Goal: Task Accomplishment & Management: Complete application form

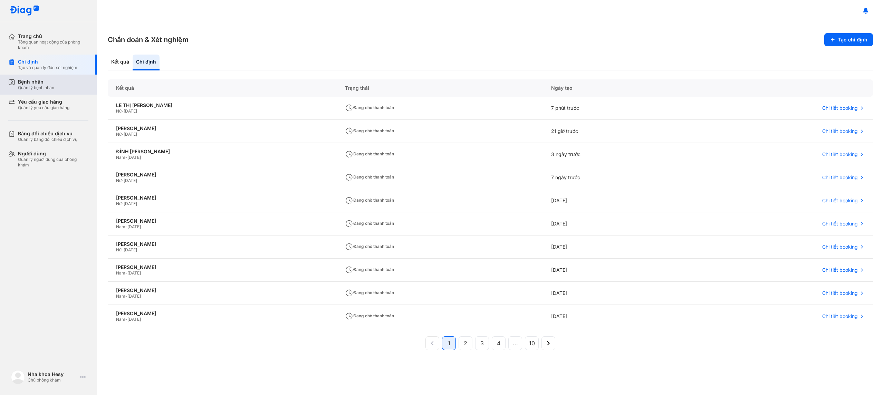
click at [44, 85] on div "Bệnh nhân" at bounding box center [36, 82] width 36 height 6
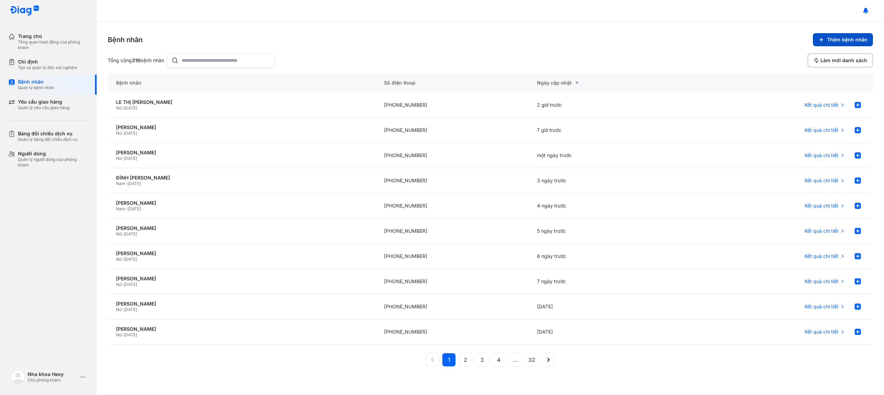
click at [832, 44] on button "Thêm bệnh nhân" at bounding box center [842, 39] width 60 height 13
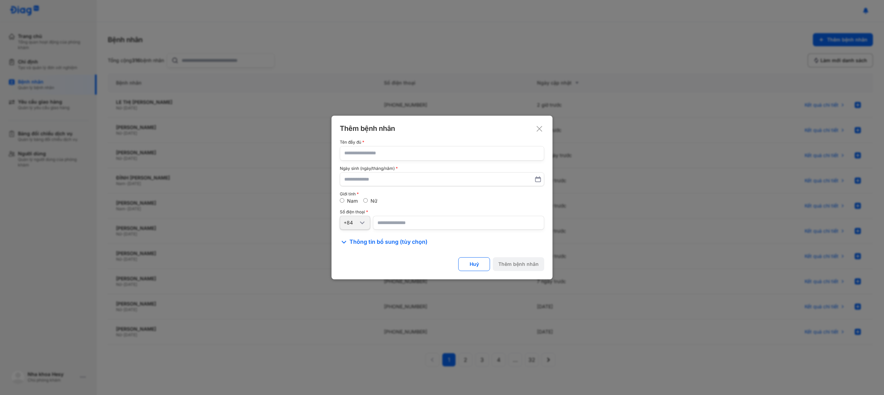
drag, startPoint x: 388, startPoint y: 153, endPoint x: 306, endPoint y: 193, distance: 90.6
click at [388, 153] on input "text" at bounding box center [441, 153] width 195 height 14
click at [363, 155] on input "text" at bounding box center [441, 153] width 195 height 14
click at [373, 151] on input "text" at bounding box center [441, 153] width 195 height 14
click at [366, 153] on input "text" at bounding box center [441, 153] width 195 height 14
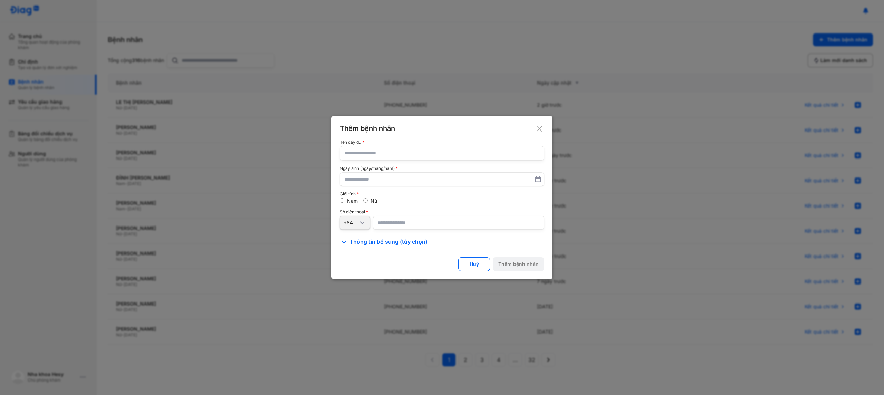
paste input "**********"
type input "**********"
click at [364, 179] on input "text" at bounding box center [441, 179] width 195 height 12
click at [365, 180] on input "text" at bounding box center [441, 179] width 195 height 12
type input "**********"
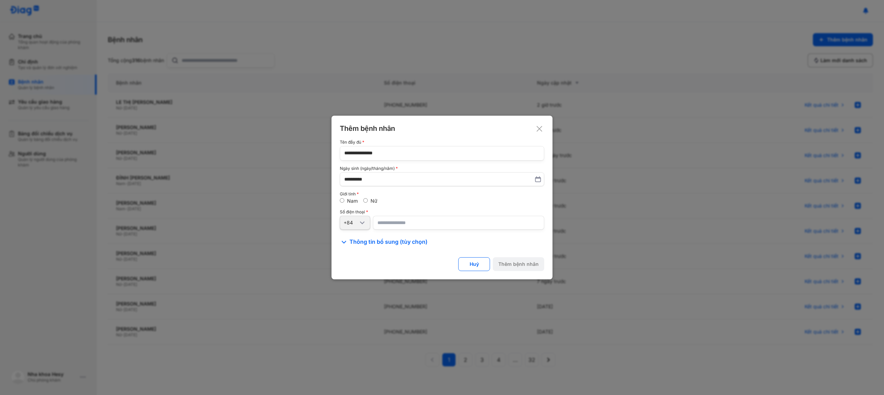
click at [397, 222] on input "number" at bounding box center [458, 223] width 171 height 14
click at [391, 223] on input "number" at bounding box center [458, 223] width 171 height 14
paste input "**********"
type input "**********"
click at [510, 261] on div "Thêm bệnh nhân" at bounding box center [518, 264] width 40 height 6
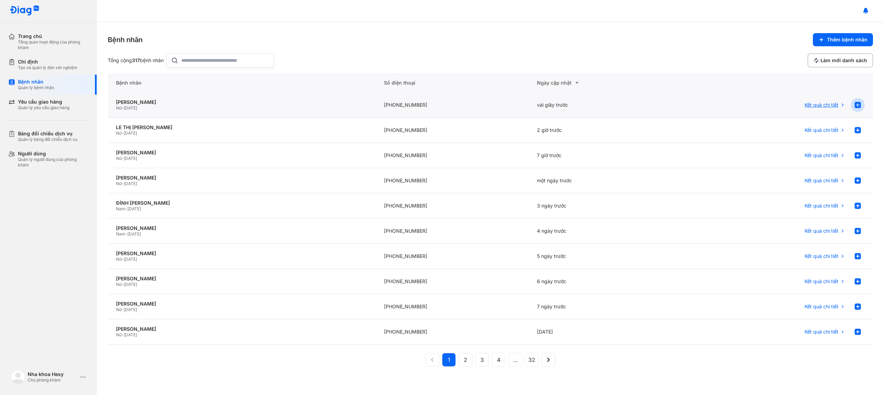
click at [860, 107] on use at bounding box center [857, 105] width 6 height 6
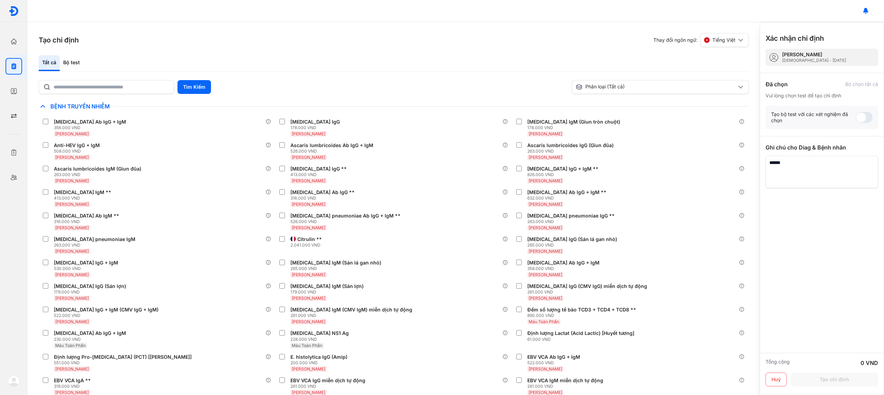
click at [140, 63] on div "Tất cả Bộ test" at bounding box center [394, 63] width 710 height 17
click at [69, 63] on div "Bộ test" at bounding box center [71, 63] width 23 height 16
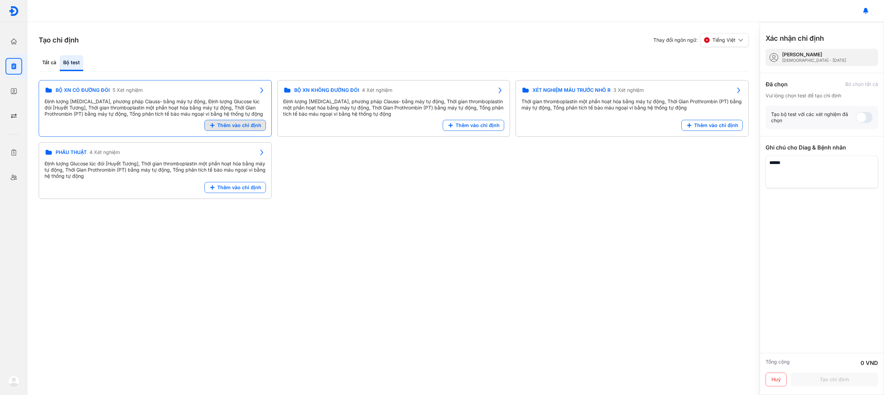
click at [247, 122] on span "Thêm vào chỉ định" at bounding box center [239, 125] width 44 height 6
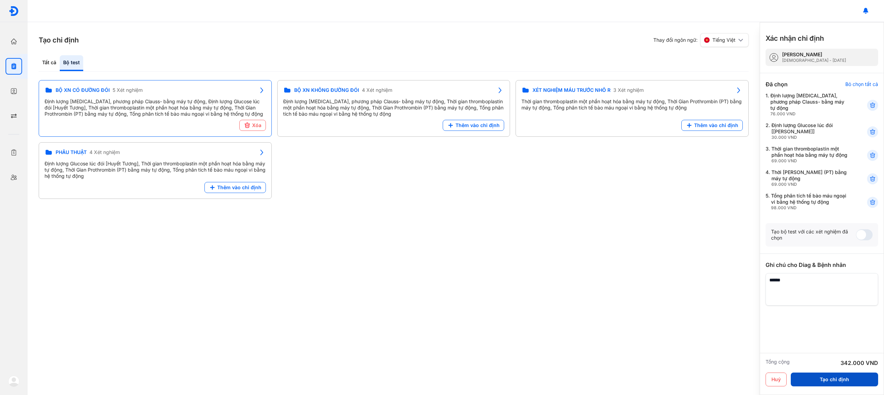
click at [853, 379] on button "Tạo chỉ định" at bounding box center [833, 379] width 87 height 14
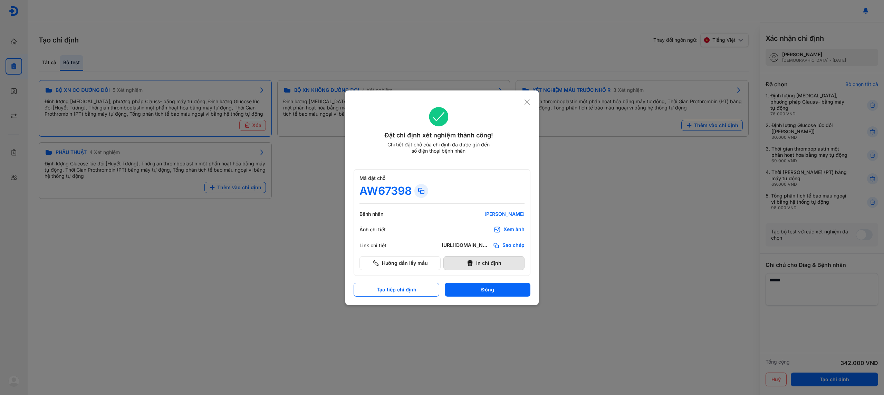
click at [508, 259] on button "In chỉ định" at bounding box center [483, 263] width 81 height 14
click at [513, 228] on div "Xem ảnh" at bounding box center [513, 229] width 21 height 7
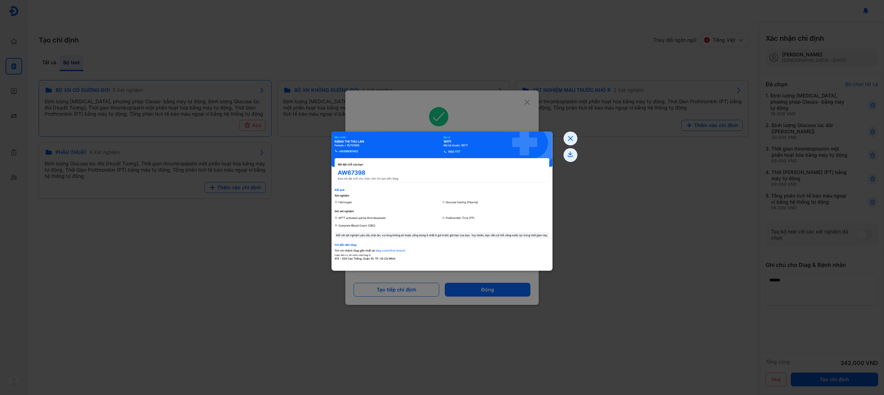
click at [571, 139] on use at bounding box center [570, 138] width 4 height 4
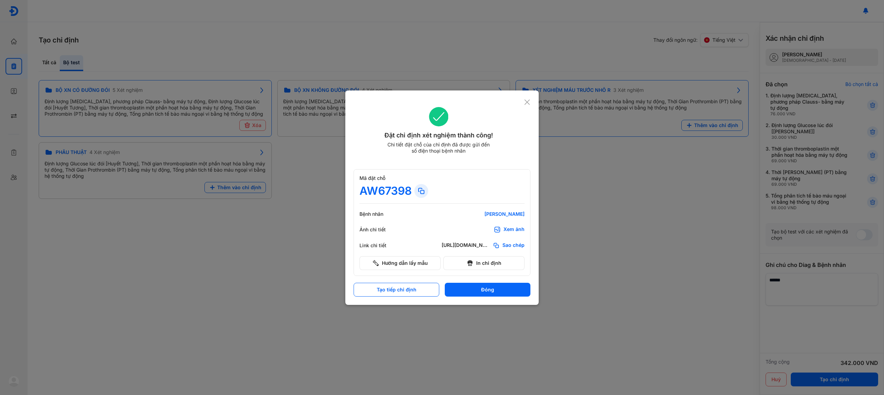
click at [528, 104] on use at bounding box center [526, 101] width 5 height 5
